Goal: Contribute content: Add original content to the website for others to see

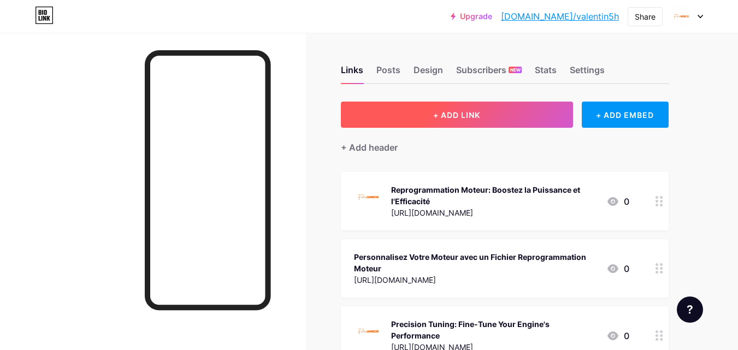
click at [491, 117] on button "+ ADD LINK" at bounding box center [457, 115] width 232 height 26
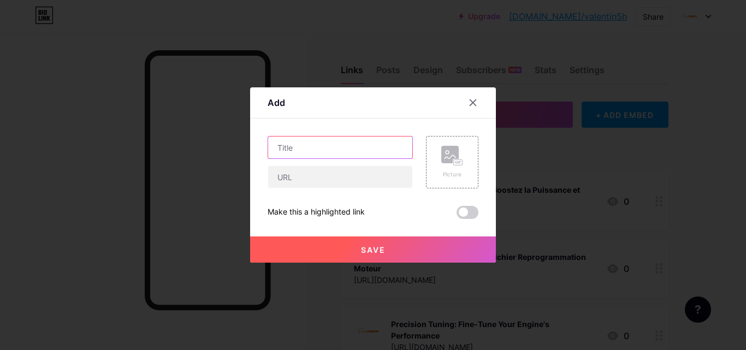
click at [289, 141] on input "text" at bounding box center [340, 148] width 144 height 22
paste input "Why Choose a Flexfuel Vehicle? Benefits and Insights"
type input "Why Choose a Flexfuel Vehicle? Benefits and Insights"
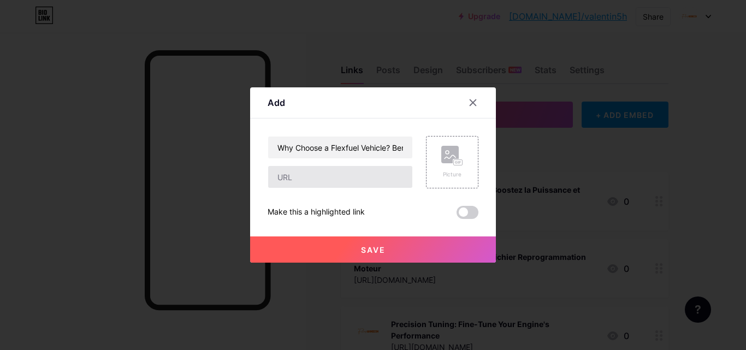
click at [306, 189] on div "Why Choose a Flexfuel Vehicle? Benefits and Insights Picture Make this a highli…" at bounding box center [373, 177] width 211 height 83
click at [300, 180] on input "text" at bounding box center [340, 177] width 144 height 22
paste input "[URL][DOMAIN_NAME]"
type input "[URL][DOMAIN_NAME]"
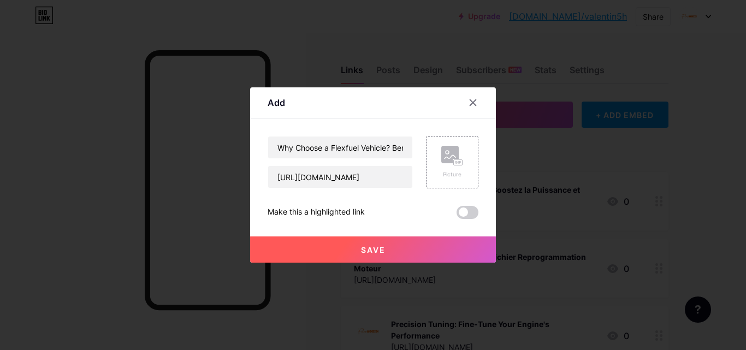
click at [342, 247] on button "Save" at bounding box center [373, 249] width 246 height 26
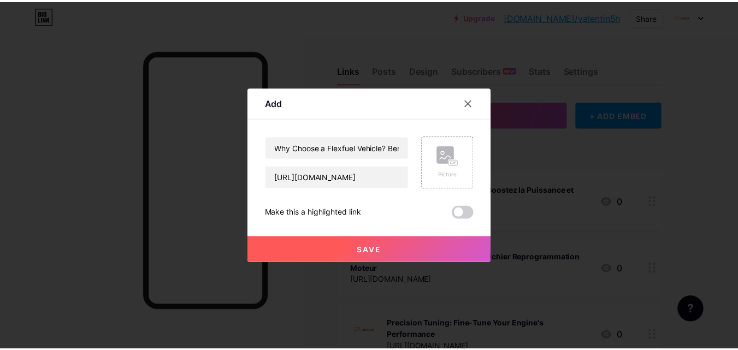
scroll to position [0, 0]
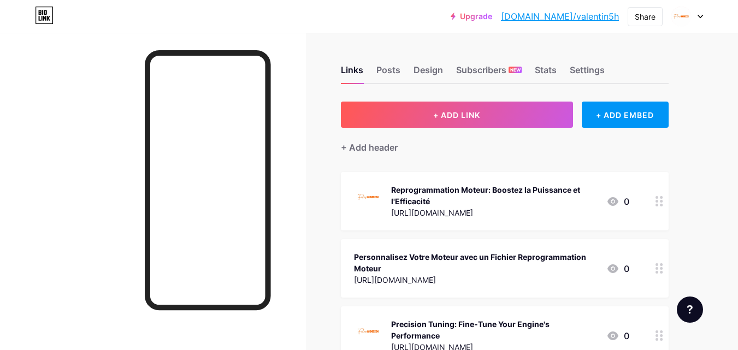
click at [588, 19] on link "[DOMAIN_NAME]/valentin5h" at bounding box center [560, 16] width 118 height 13
